Goal: Download file/media

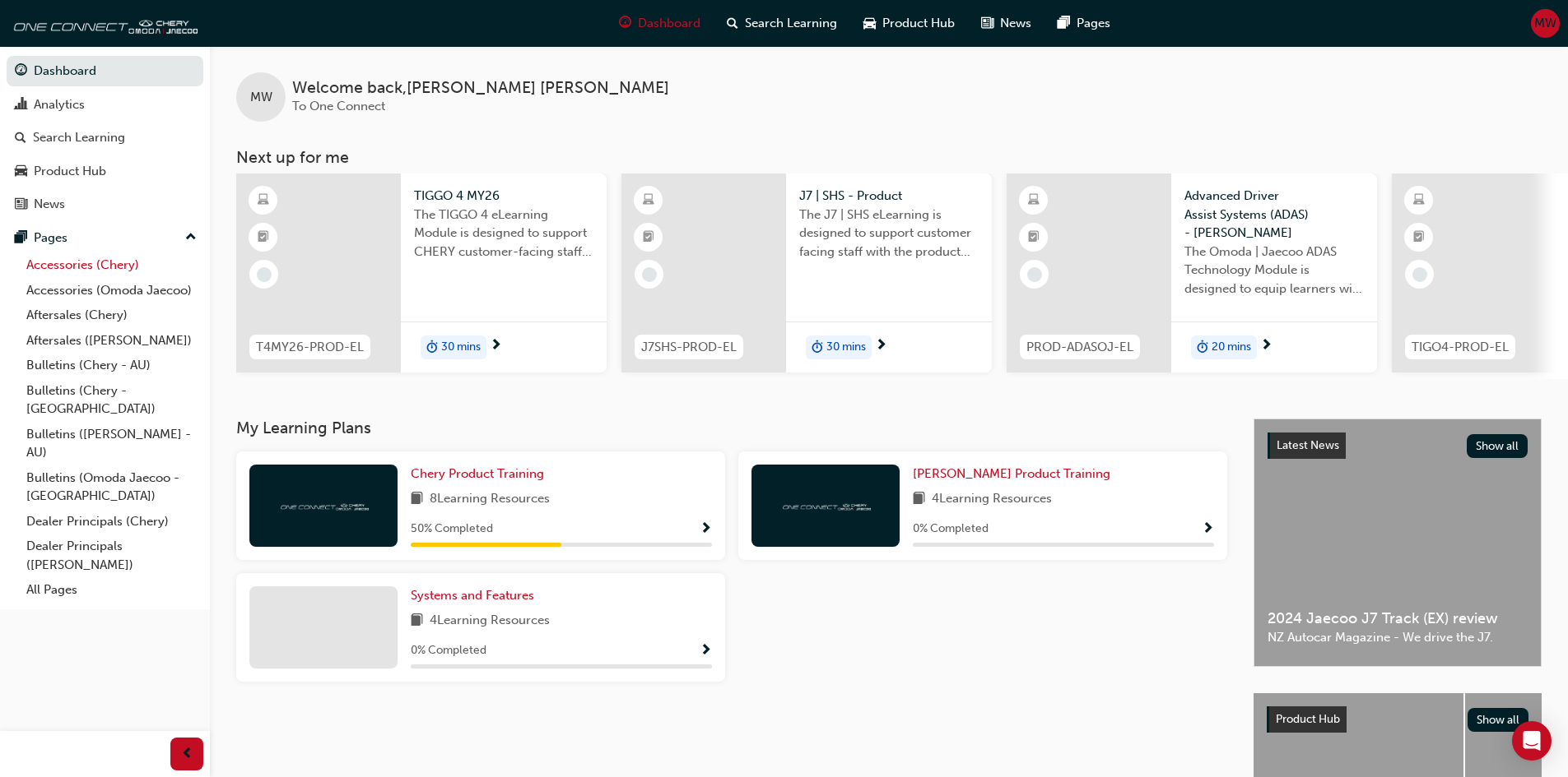
click at [91, 265] on link "Accessories (Chery)" at bounding box center [112, 265] width 184 height 25
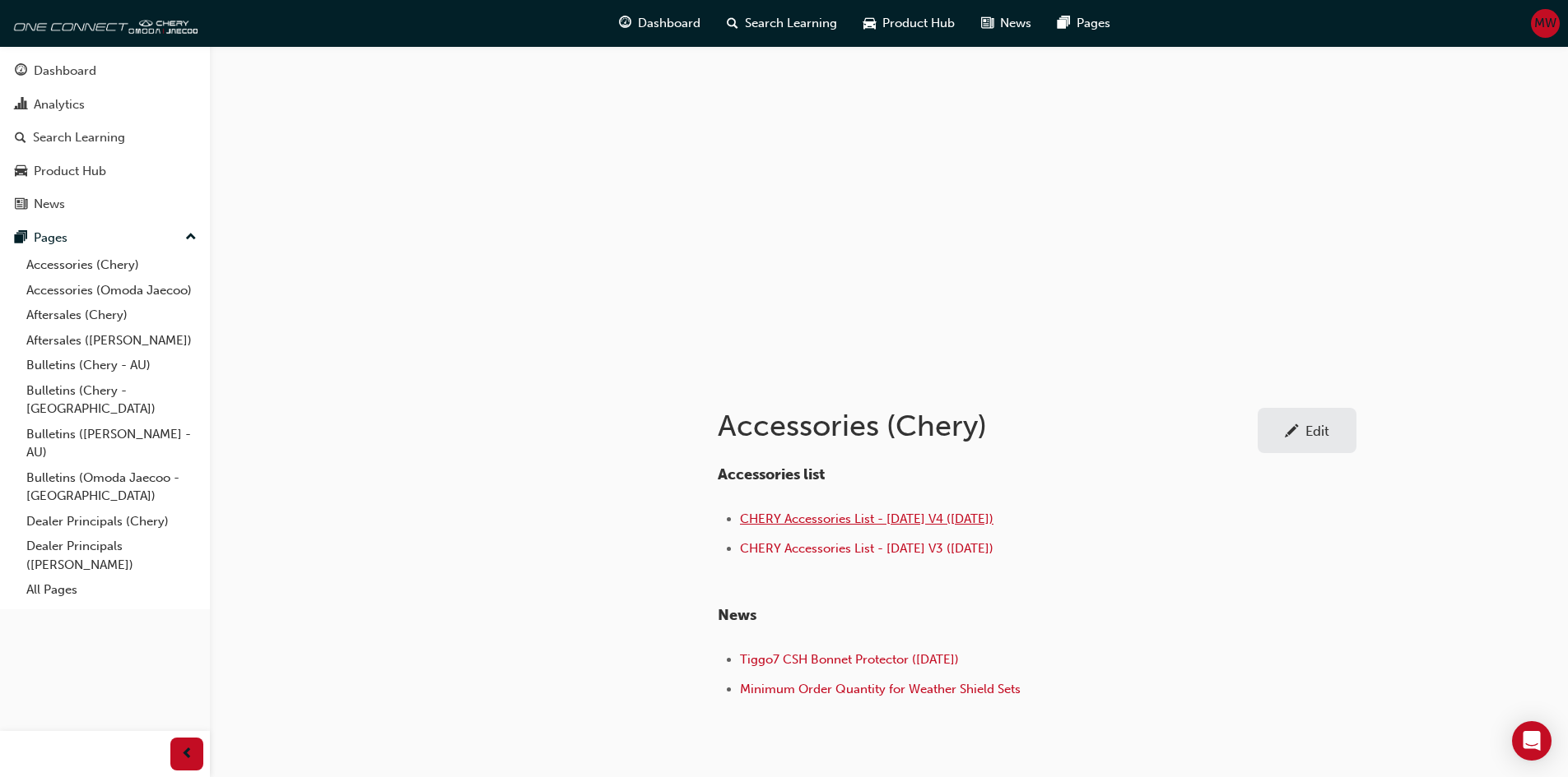
click at [832, 522] on span "CHERY Accessories List - Aug 25 V4 (25.08.25)" at bounding box center [866, 519] width 254 height 14
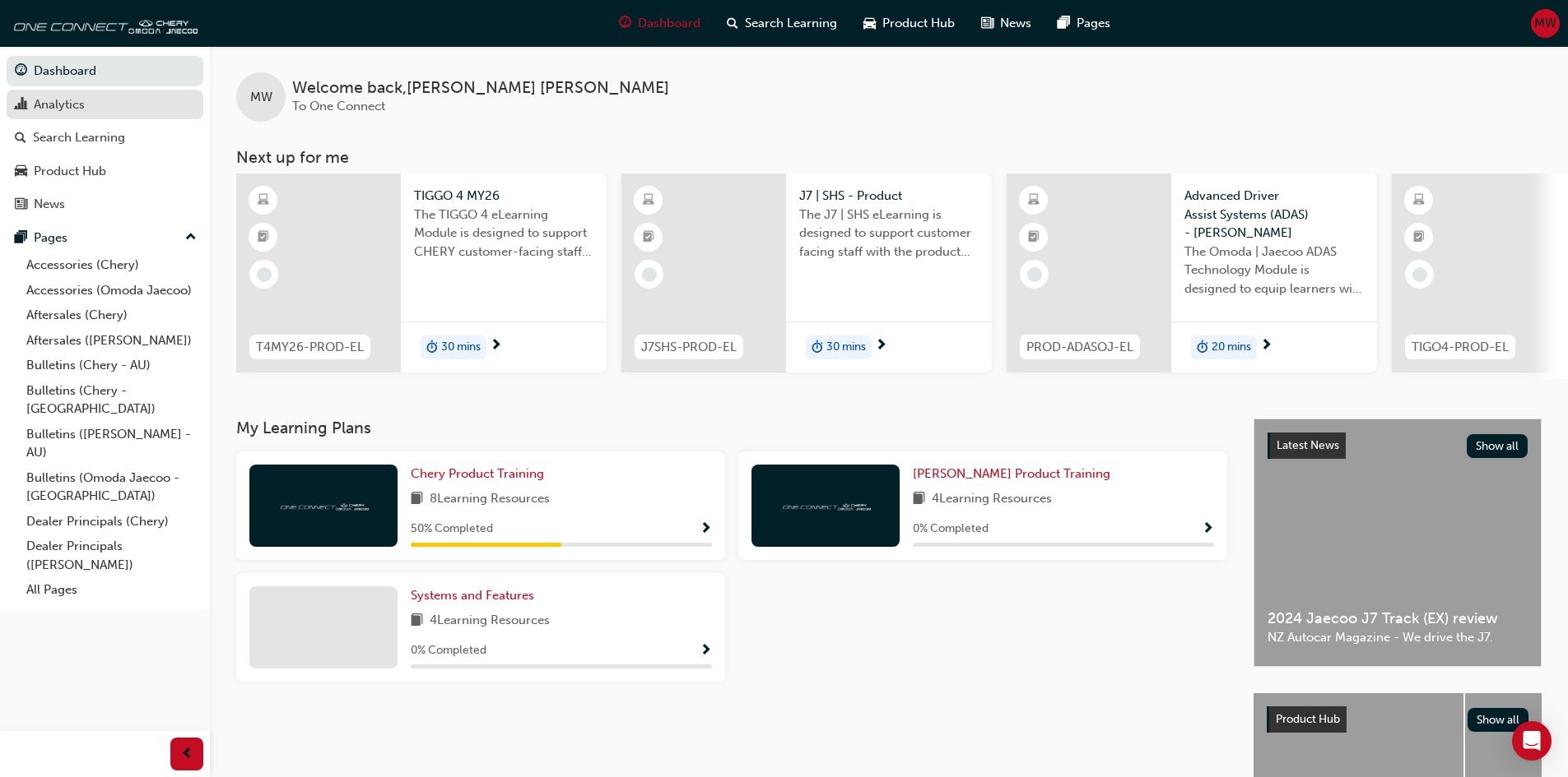
click at [58, 97] on div "Analytics" at bounding box center [59, 104] width 51 height 19
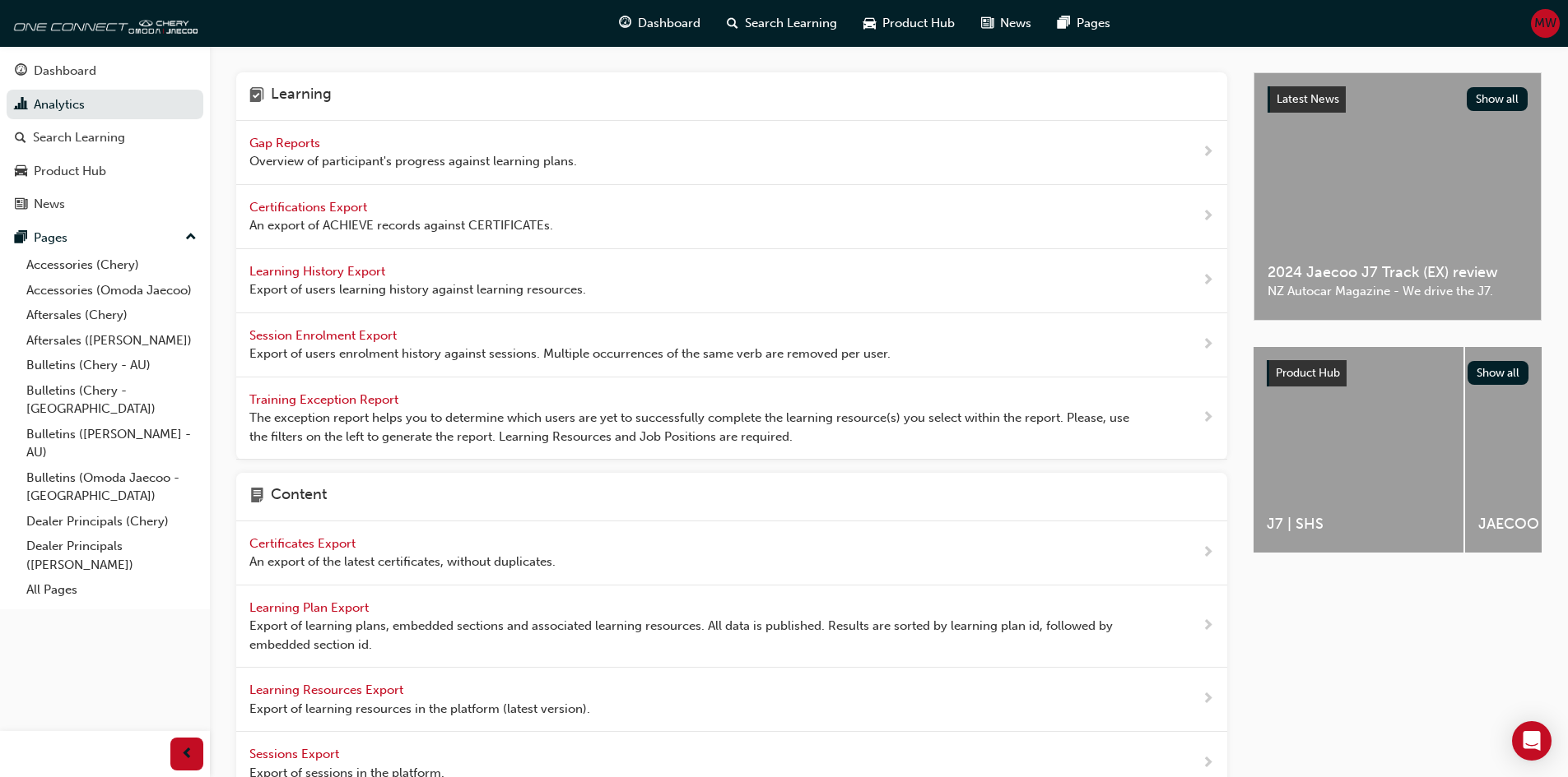
scroll to position [482, 0]
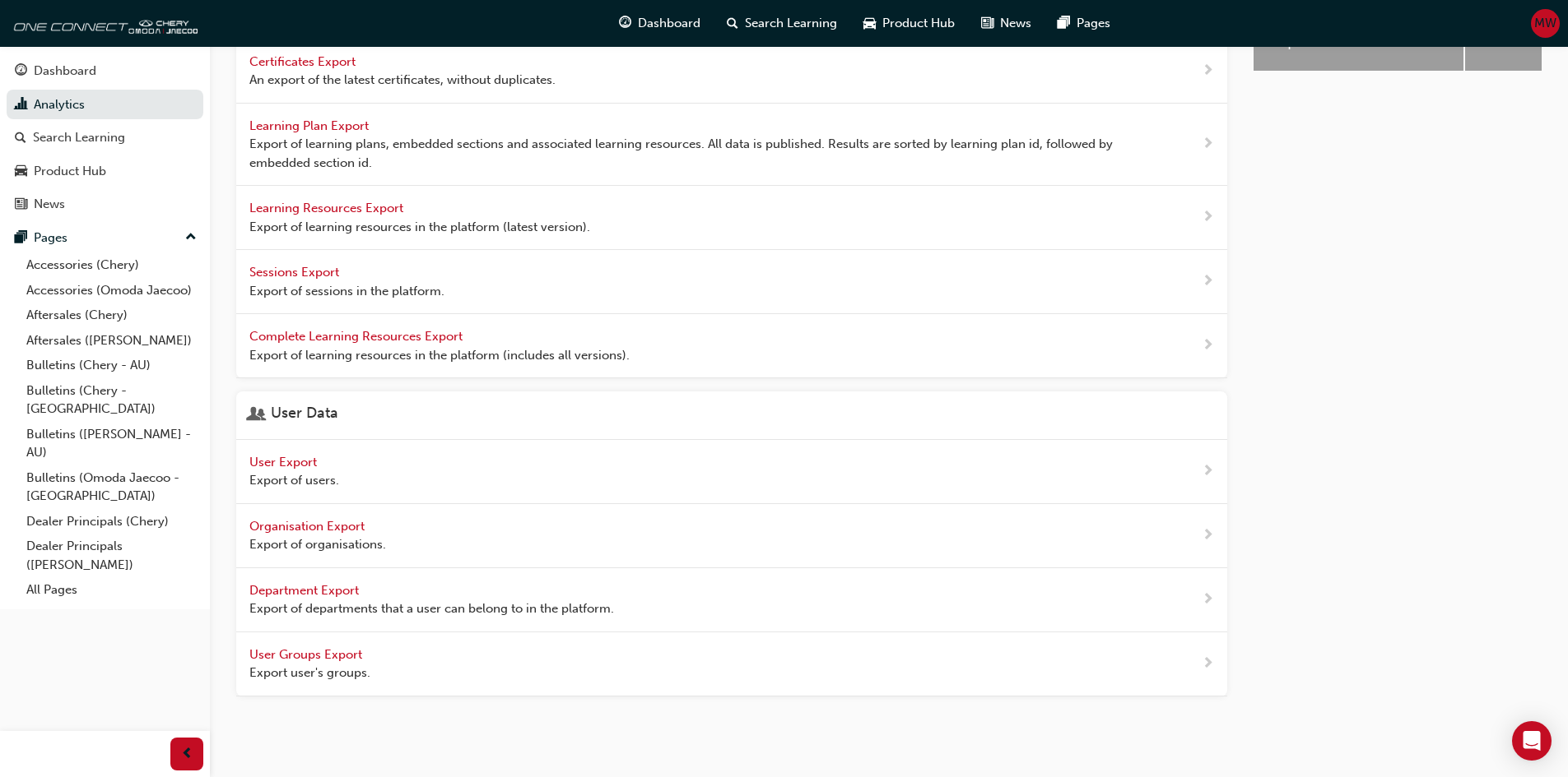
click at [291, 459] on span "User Export" at bounding box center [284, 462] width 71 height 14
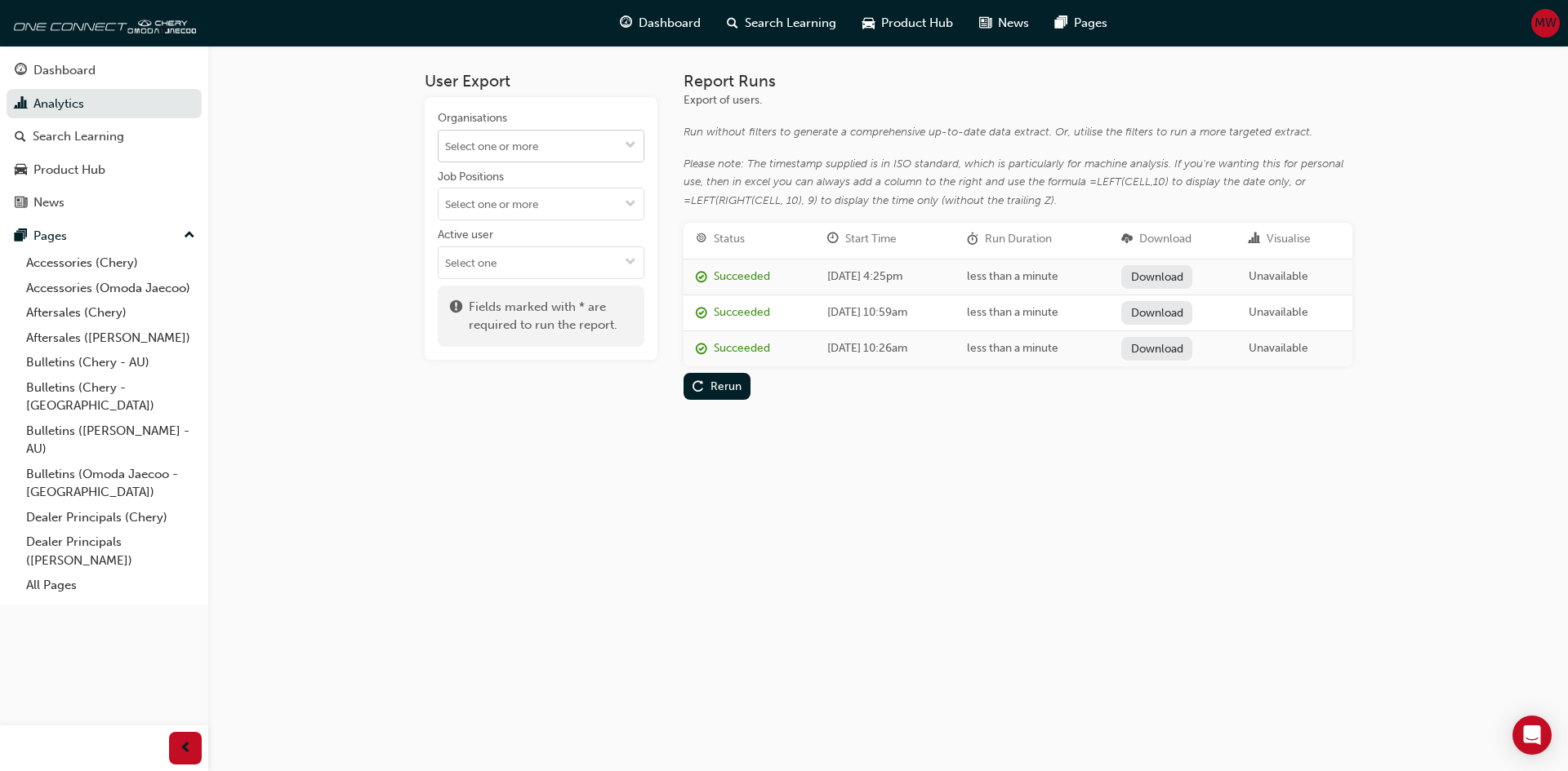
click at [556, 152] on input "Organisations" at bounding box center [541, 145] width 205 height 31
type input "t"
type input "w"
type input "chery w"
click at [523, 236] on li "[PERSON_NAME]" at bounding box center [540, 239] width 206 height 31
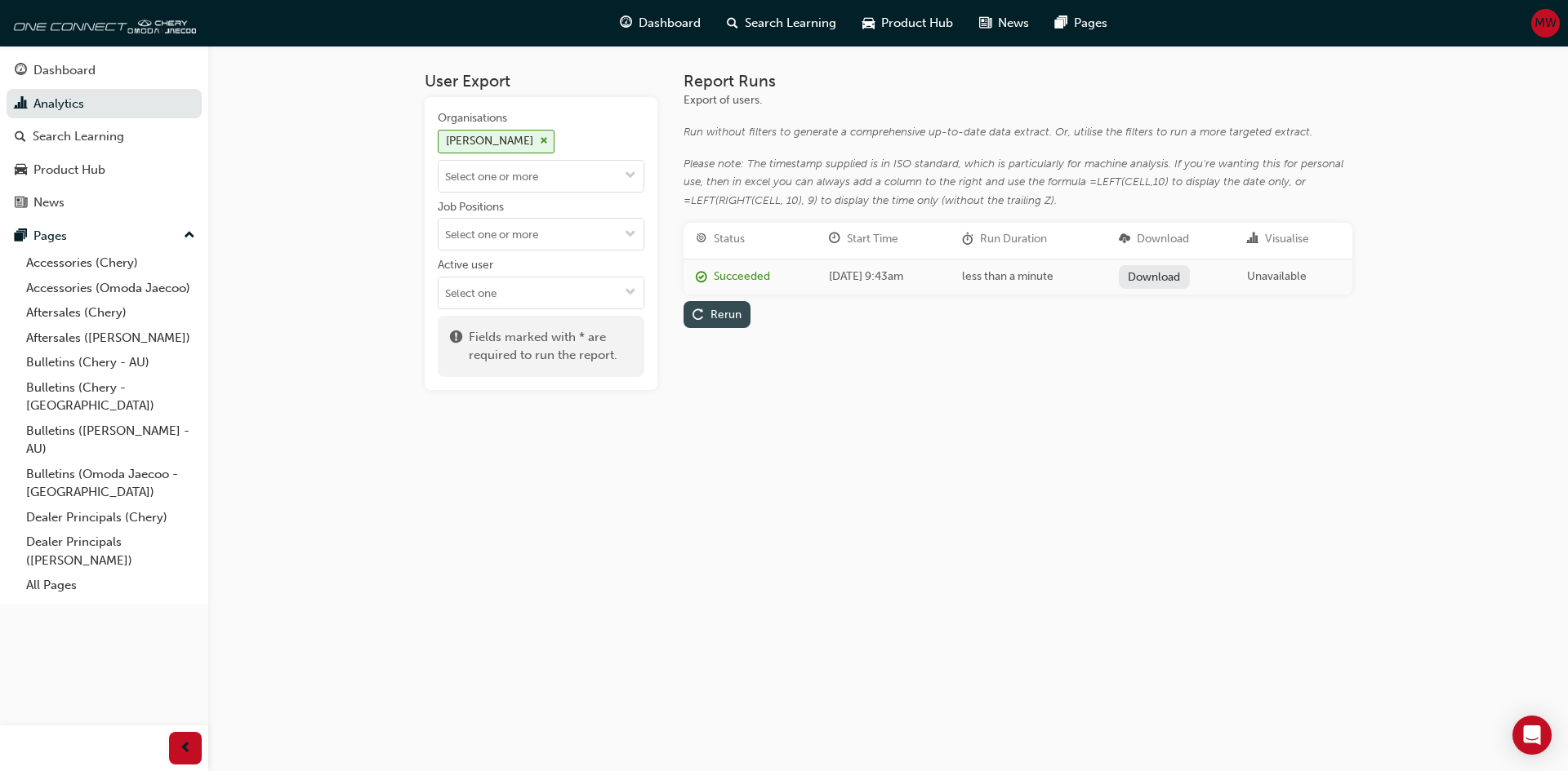
click at [717, 312] on div "Rerun" at bounding box center [726, 315] width 31 height 14
click at [1177, 270] on link "Download" at bounding box center [1155, 277] width 71 height 24
